Goal: Find specific page/section: Find specific page/section

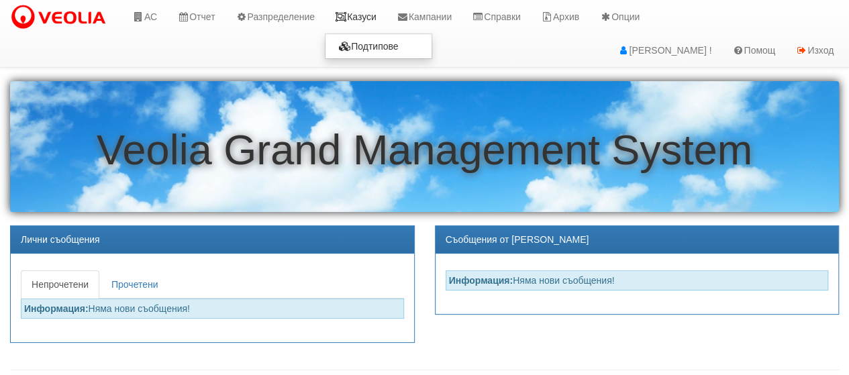
click at [366, 16] on link "Казуси" at bounding box center [356, 17] width 62 height 34
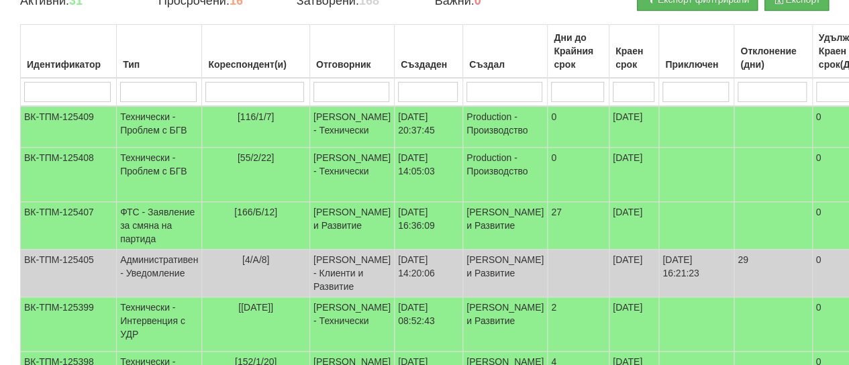
scroll to position [201, 0]
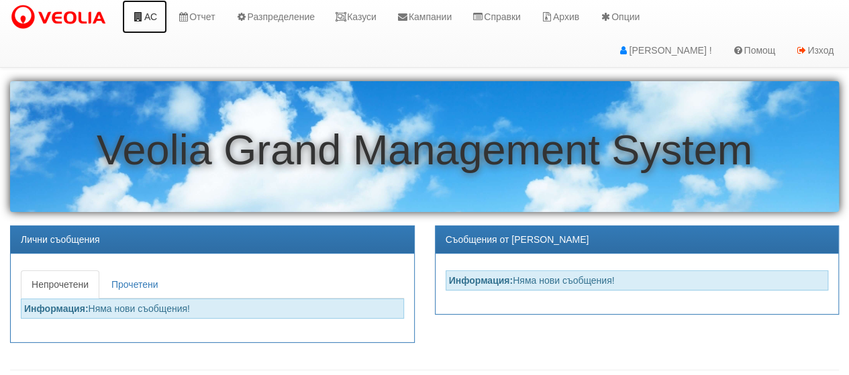
click at [143, 15] on icon at bounding box center [138, 16] width 12 height 9
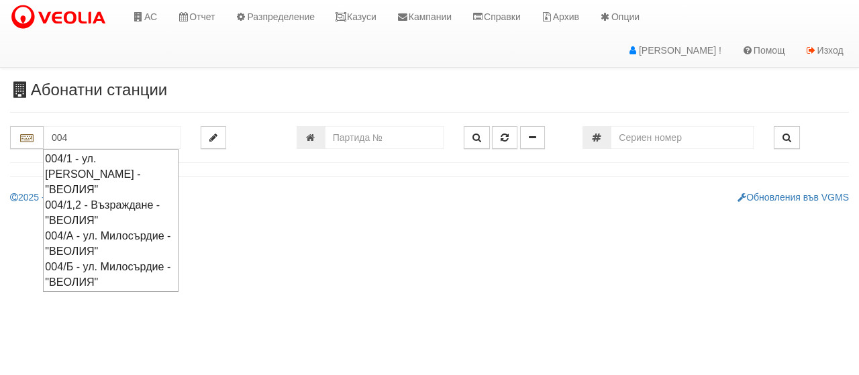
click at [81, 228] on div "004/А - ул. Милосърдие - "ВЕОЛИЯ"" at bounding box center [111, 243] width 132 height 31
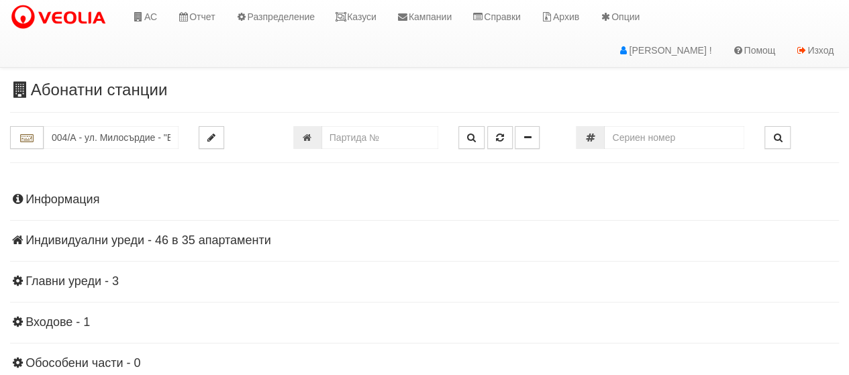
click at [79, 202] on h4 "Информация" at bounding box center [424, 199] width 829 height 13
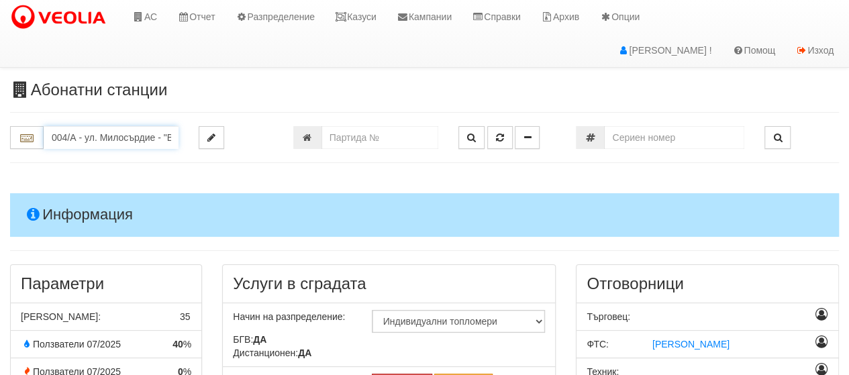
click at [67, 139] on input "004/А - ул. Милосърдие - "ВЕОЛИЯ"" at bounding box center [111, 137] width 135 height 23
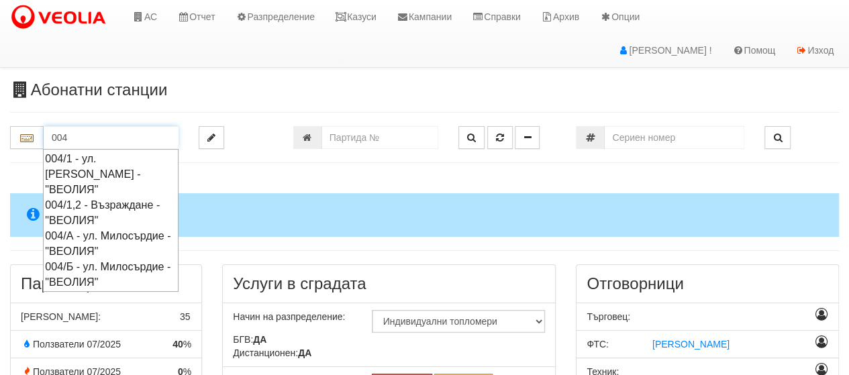
click at [94, 290] on div "004/Б - ул. Милосърдие - "ВЕОЛИЯ"" at bounding box center [111, 274] width 132 height 31
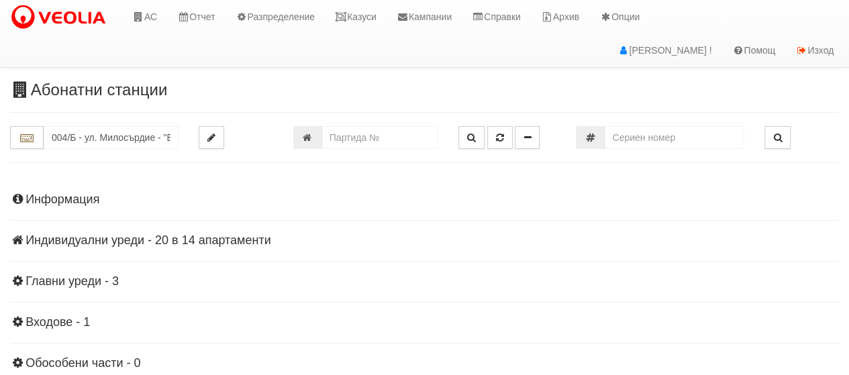
click at [36, 199] on h4 "Информация" at bounding box center [424, 199] width 829 height 13
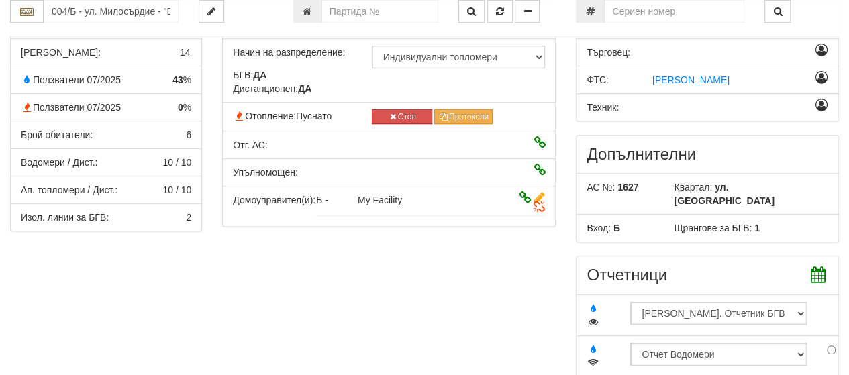
scroll to position [268, 0]
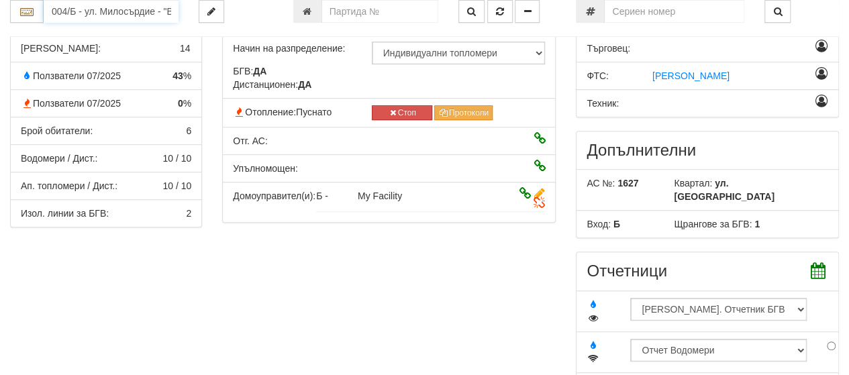
click at [63, 14] on input "004/Б - ул. Милосърдие - "ВЕОЛИЯ"" at bounding box center [111, 11] width 135 height 23
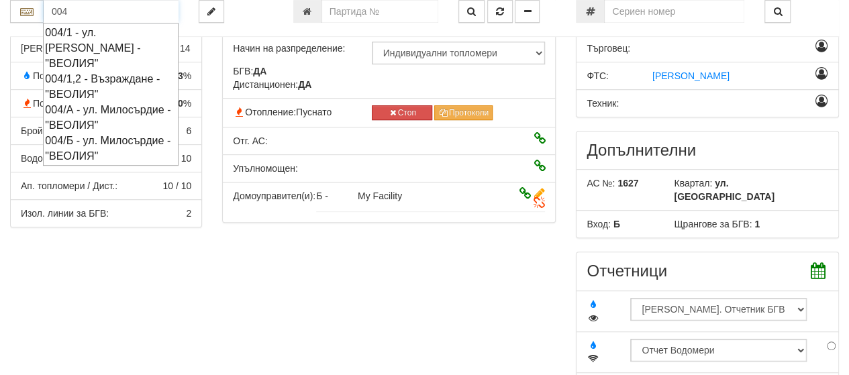
click at [93, 32] on div "004/1 - ул. Васил Чекаларов - "ВЕОЛИЯ"" at bounding box center [111, 48] width 132 height 46
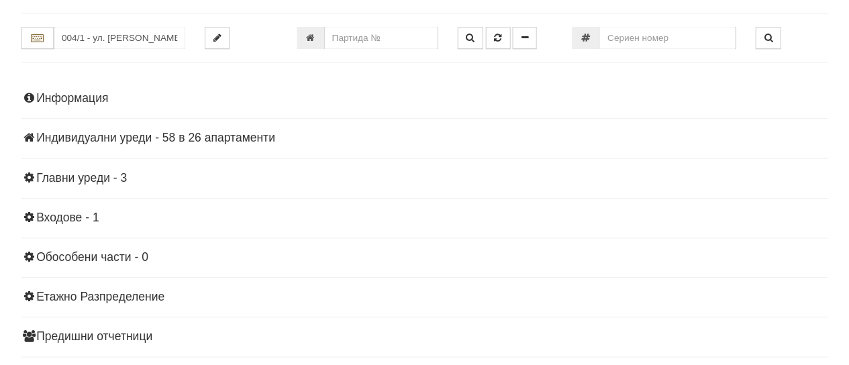
scroll to position [19, 0]
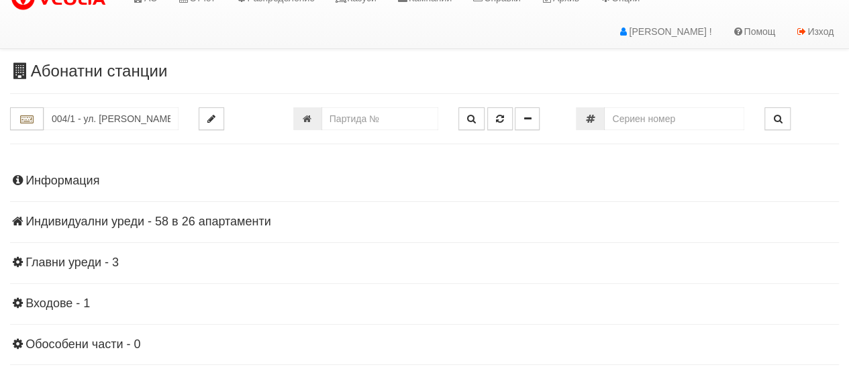
click at [142, 225] on h4 "Индивидуални уреди - 58 в 26 апартаменти" at bounding box center [424, 221] width 829 height 13
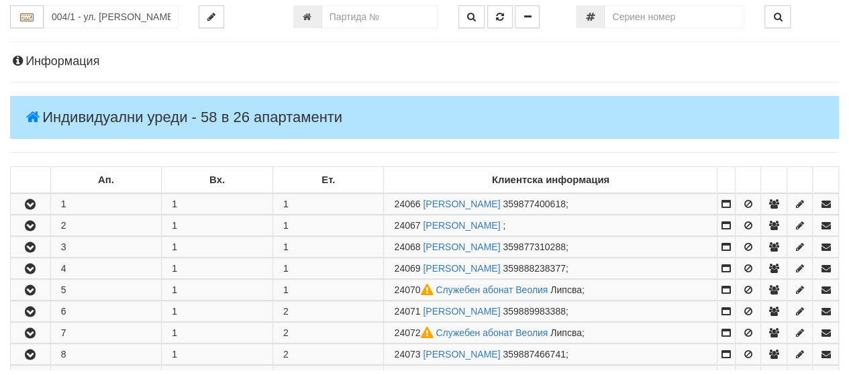
scroll to position [153, 0]
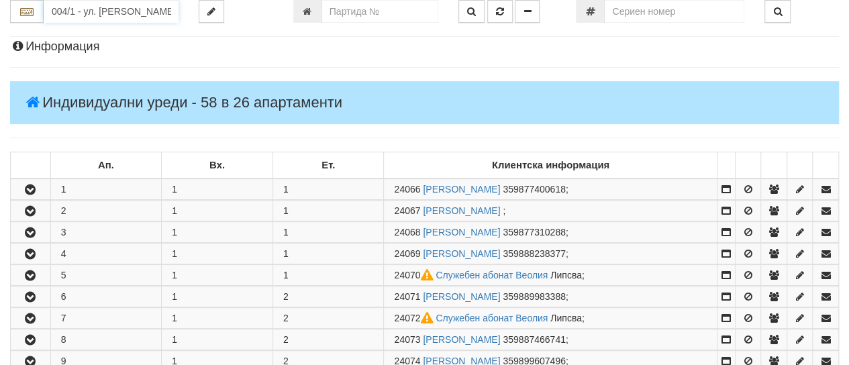
click at [72, 17] on input "004/1 - ул. Васил Чекаларов - "ВЕОЛИЯ"" at bounding box center [111, 11] width 135 height 23
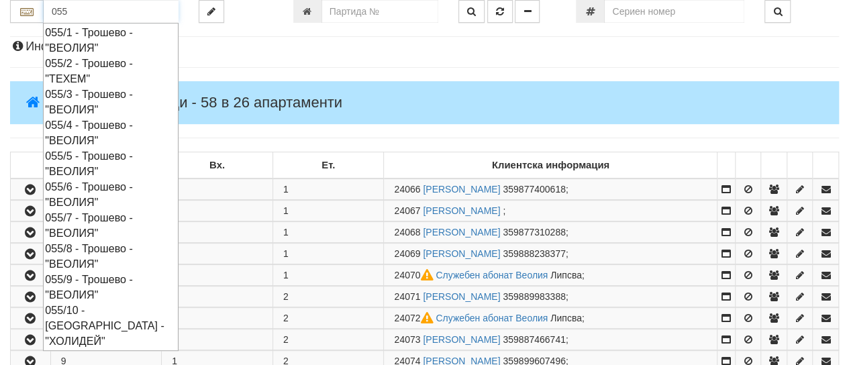
click at [116, 218] on div "055/7 - Трошево - "ВЕОЛИЯ"" at bounding box center [111, 225] width 132 height 31
type input "055/7 - Трошево - "ВЕОЛИЯ""
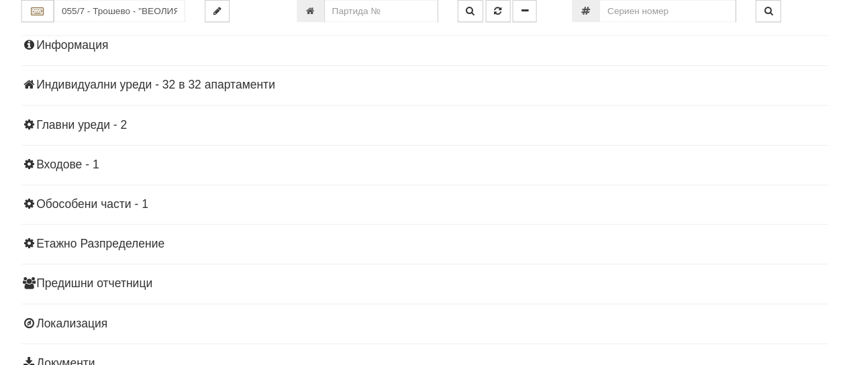
scroll to position [0, 0]
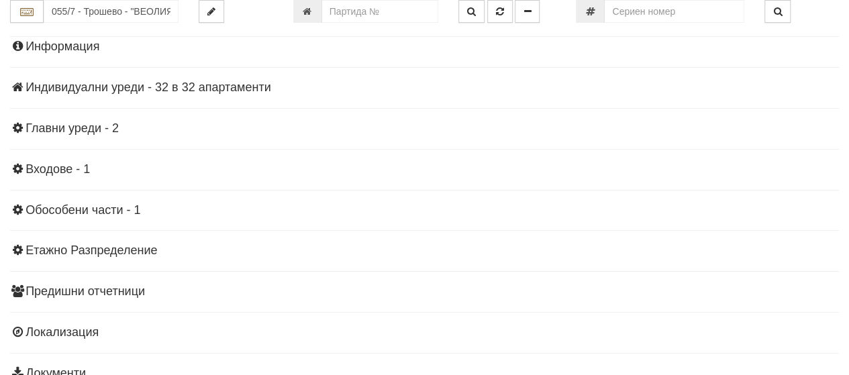
click at [66, 88] on h4 "Индивидуални уреди - 32 в 32 апартаменти" at bounding box center [424, 87] width 829 height 13
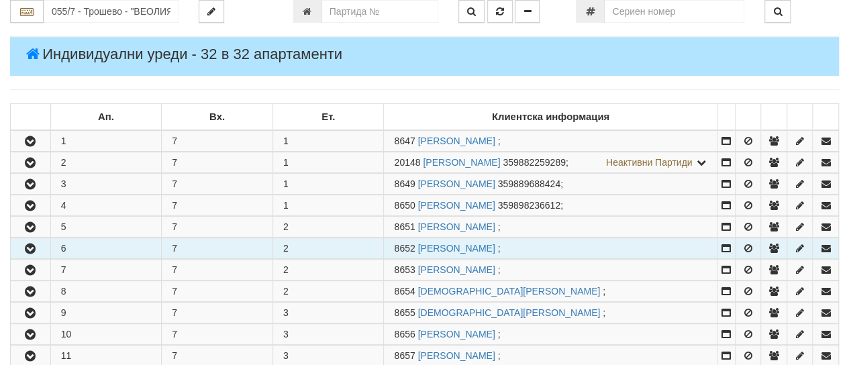
scroll to position [220, 0]
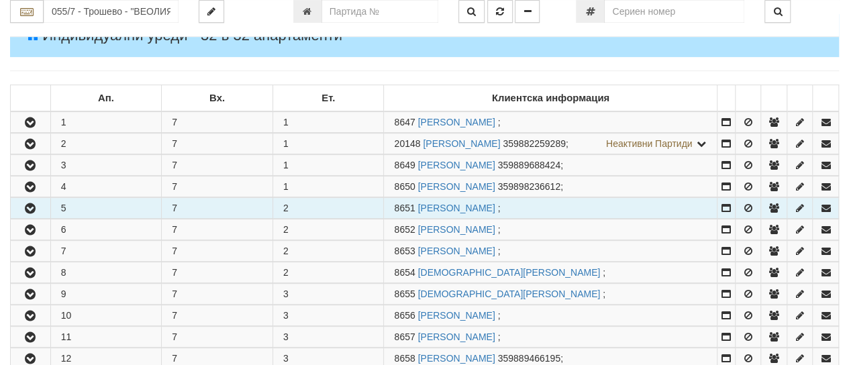
click at [28, 213] on icon "button" at bounding box center [30, 208] width 16 height 9
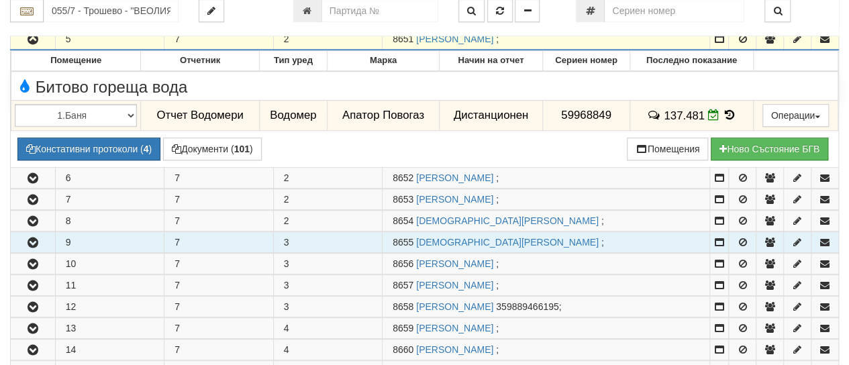
scroll to position [421, 0]
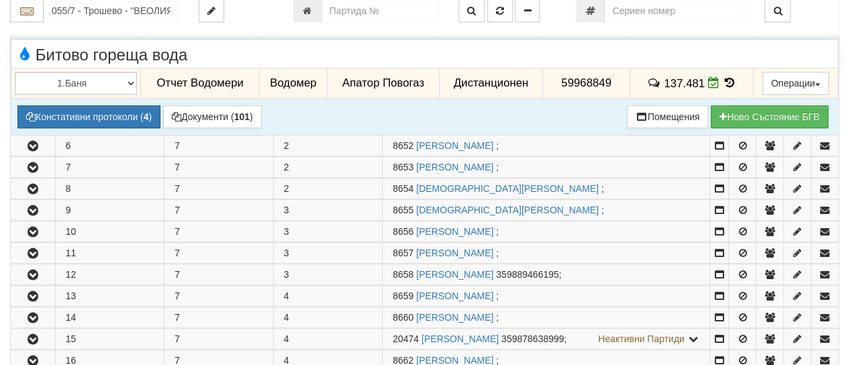
click at [725, 89] on icon at bounding box center [729, 82] width 15 height 11
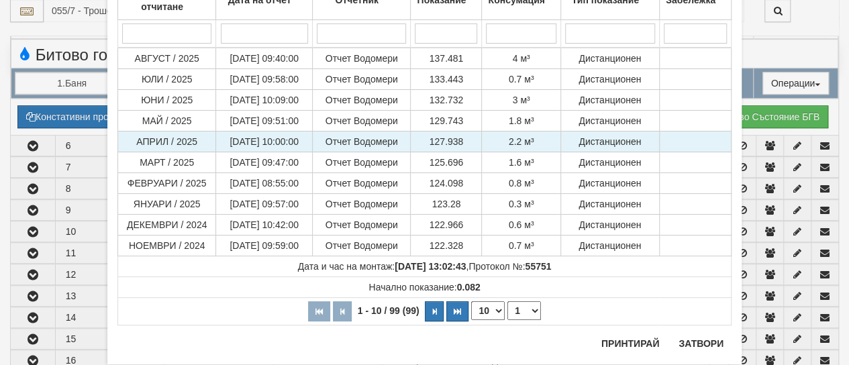
scroll to position [149, 0]
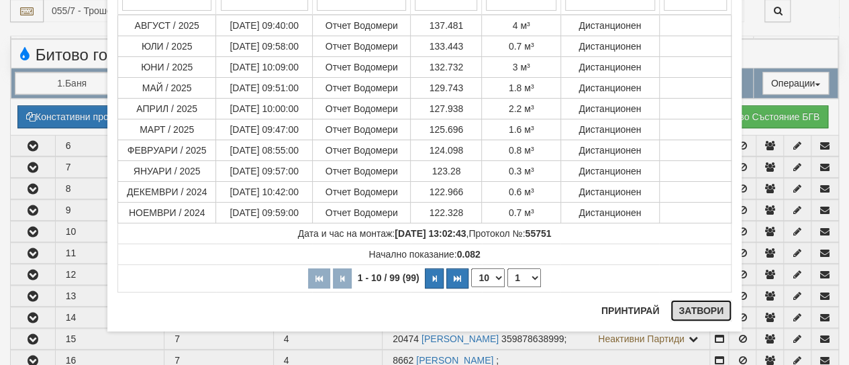
click at [709, 307] on button "Затвори" at bounding box center [700, 310] width 61 height 21
